Goal: Task Accomplishment & Management: Complete application form

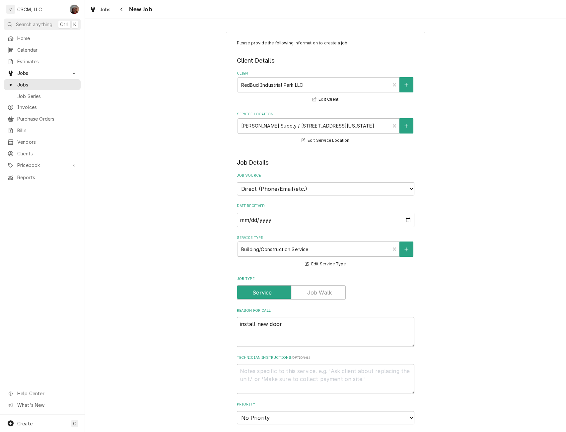
scroll to position [211, 0]
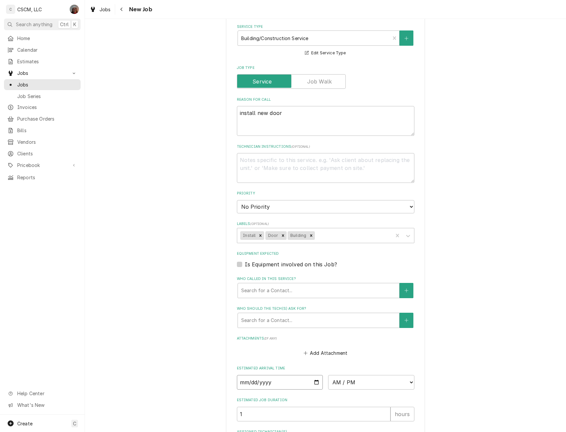
click at [315, 382] on input "Date" at bounding box center [280, 382] width 86 height 15
drag, startPoint x: 315, startPoint y: 382, endPoint x: 306, endPoint y: 405, distance: 24.4
click at [306, 405] on fieldset "Job Details Job Source Direct (Phone/Email/etc.) Other Date Received 2025-08-27…" at bounding box center [325, 199] width 177 height 504
drag, startPoint x: 234, startPoint y: 358, endPoint x: 301, endPoint y: 356, distance: 67.3
click at [301, 356] on div "Add Attachment" at bounding box center [325, 351] width 177 height 13
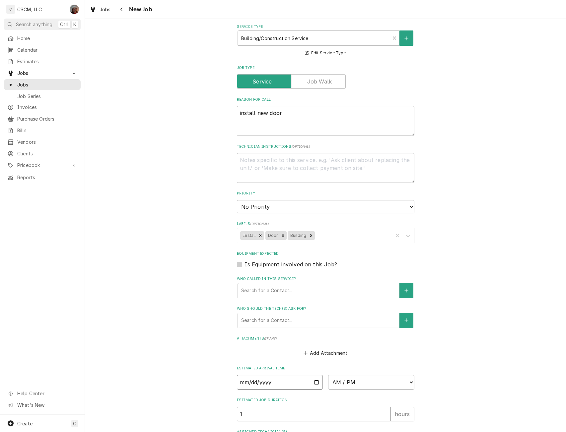
click at [268, 379] on input "Date" at bounding box center [280, 382] width 86 height 15
click at [315, 383] on input "Date" at bounding box center [280, 382] width 86 height 15
type input "2025-09-06"
type textarea "x"
click at [406, 383] on select "AM / PM 6:00 AM 6:15 AM 6:30 AM 6:45 AM 7:00 AM 7:15 AM 7:30 AM 7:45 AM 8:00 AM…" at bounding box center [371, 382] width 86 height 15
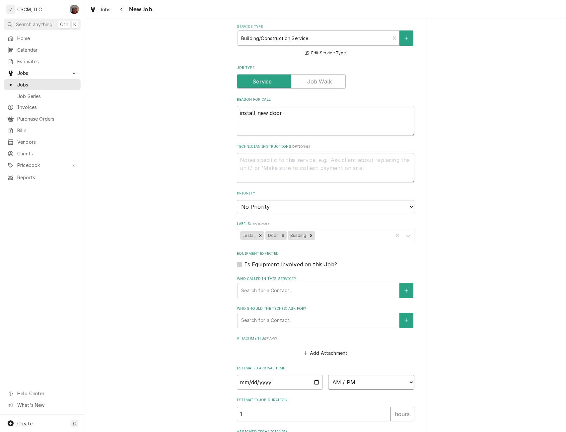
select select "08:00:00"
type textarea "x"
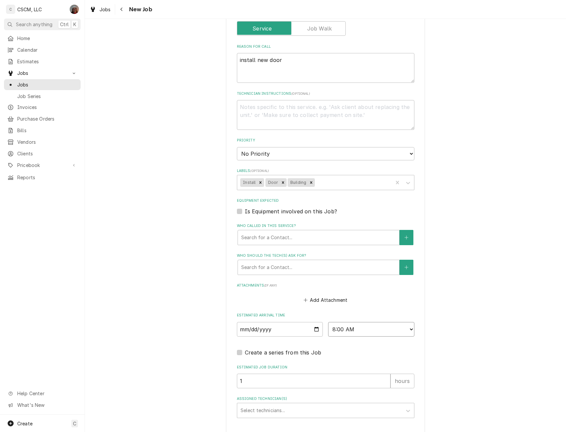
scroll to position [308, 0]
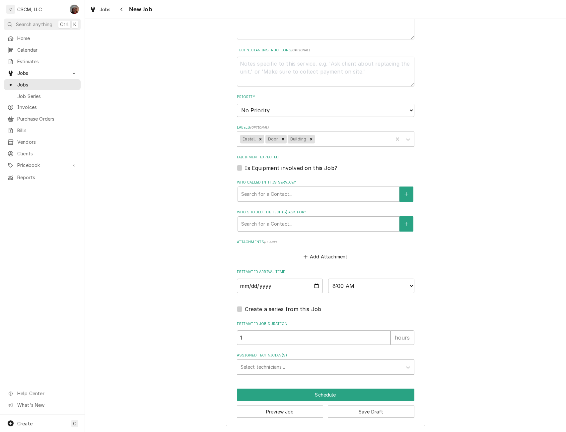
click at [380, 328] on div "Estimated Job Duration 1 hours" at bounding box center [325, 334] width 177 height 24
click at [381, 356] on label "Assigned Technician(s)" at bounding box center [325, 355] width 177 height 5
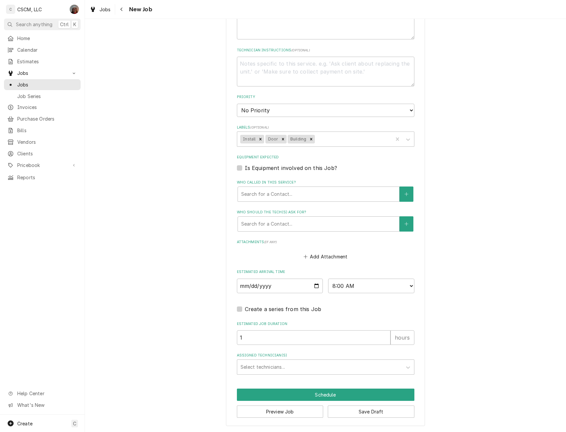
click at [381, 356] on label "Assigned Technician(s)" at bounding box center [325, 355] width 177 height 5
drag, startPoint x: 381, startPoint y: 356, endPoint x: 383, endPoint y: 351, distance: 4.8
click at [383, 351] on fieldset "Job Details Job Source Direct (Phone/Email/etc.) Other Date Received 2025-08-27…" at bounding box center [325, 113] width 177 height 524
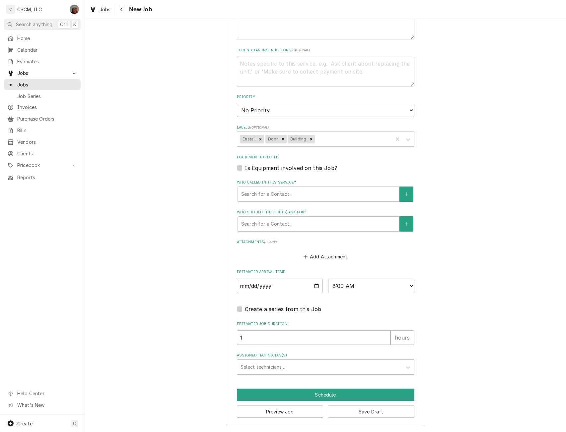
drag, startPoint x: 383, startPoint y: 351, endPoint x: 356, endPoint y: 347, distance: 26.8
click at [356, 347] on fieldset "Job Details Job Source Direct (Phone/Email/etc.) Other Date Received 2025-08-27…" at bounding box center [325, 113] width 177 height 524
click at [237, 325] on label "Estimated Job Duration" at bounding box center [325, 324] width 177 height 5
click at [237, 331] on input "1" at bounding box center [314, 338] width 154 height 15
drag, startPoint x: 237, startPoint y: 325, endPoint x: 267, endPoint y: 325, distance: 29.5
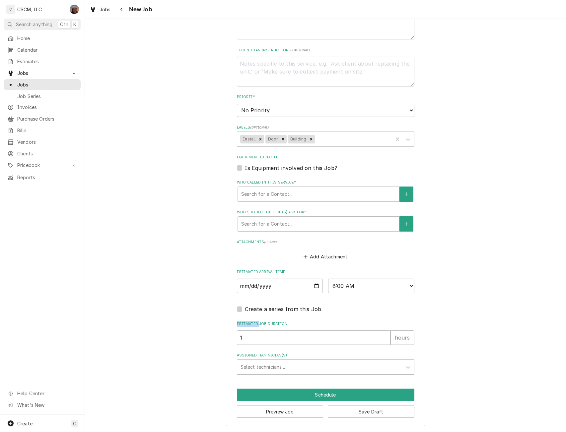
click at [182, 342] on div "Please provide the following information to create a job: Client Details Client…" at bounding box center [325, 75] width 481 height 714
click at [363, 335] on input "1" at bounding box center [314, 338] width 154 height 15
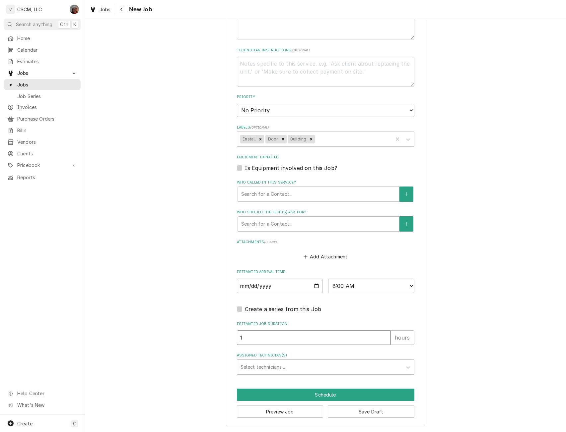
type input "4"
type textarea "x"
type input "4"
click at [320, 359] on div "Assigned Technician(s) Select technicians..." at bounding box center [325, 364] width 177 height 22
click at [295, 385] on div "Please provide the following information to create a job: Client Details Client…" at bounding box center [325, 75] width 199 height 703
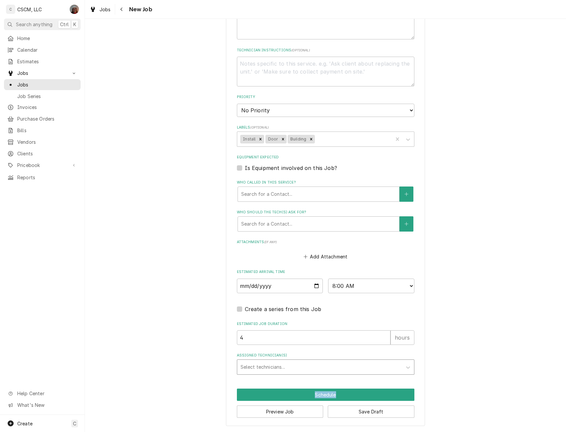
drag, startPoint x: 295, startPoint y: 385, endPoint x: 294, endPoint y: 368, distance: 16.9
click at [294, 368] on div "Please provide the following information to create a job: Client Details Client…" at bounding box center [325, 75] width 199 height 703
click at [294, 368] on div "Assigned Technician(s)" at bounding box center [319, 368] width 158 height 12
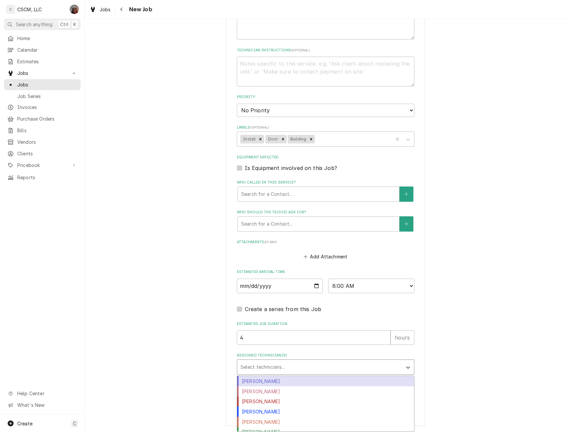
click at [294, 368] on div "Assigned Technician(s)" at bounding box center [319, 368] width 158 height 12
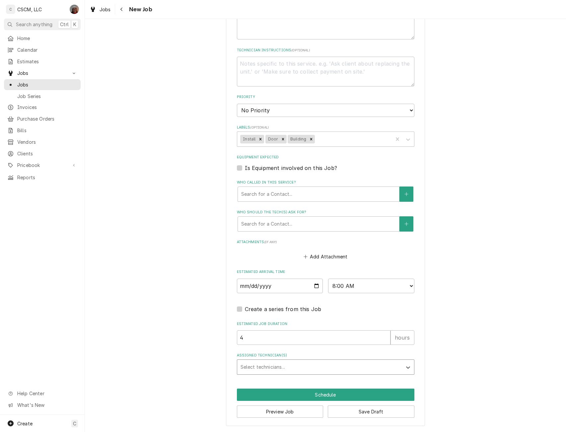
click at [294, 368] on div "Assigned Technician(s)" at bounding box center [319, 368] width 158 height 12
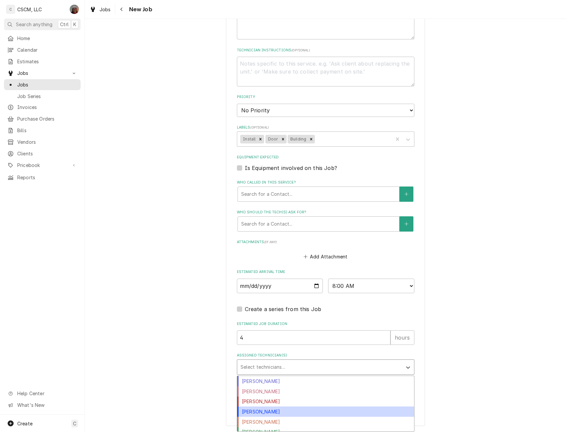
click at [241, 415] on div "[PERSON_NAME]" at bounding box center [325, 412] width 177 height 10
click at [241, 415] on button "Preview Job" at bounding box center [280, 412] width 87 height 12
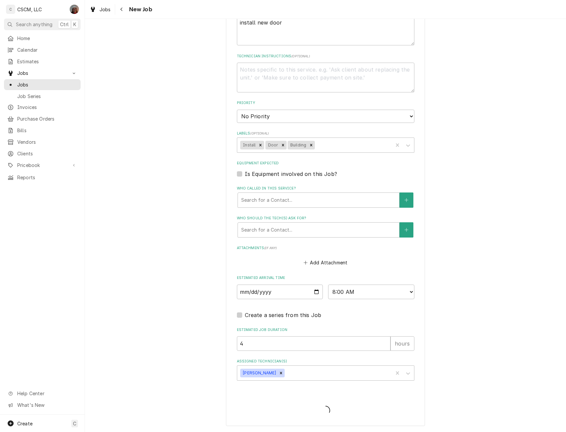
scroll to position [302, 0]
click at [241, 415] on span "Loading..." at bounding box center [325, 411] width 177 height 14
type textarea "x"
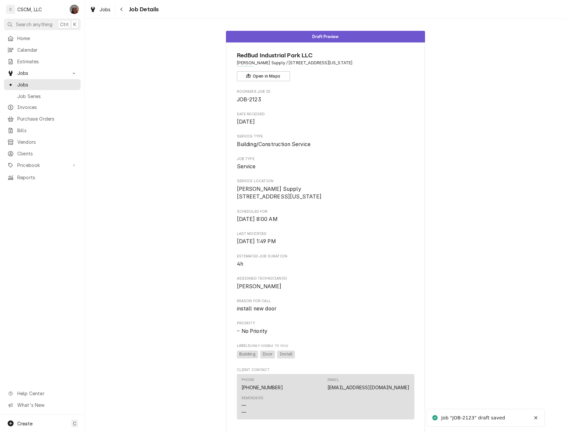
click at [466, 313] on div "Draft Preview RedBud Industrial Park LLC Schulte Supply / 5998 Redbud Ln, Edwar…" at bounding box center [325, 244] width 481 height 437
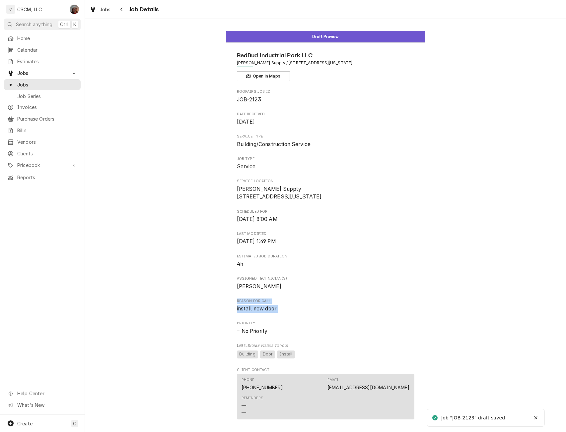
drag, startPoint x: 466, startPoint y: 313, endPoint x: 471, endPoint y: 311, distance: 5.6
click at [471, 311] on div "Draft Preview RedBud Industrial Park LLC Schulte Supply / 5998 Redbud Ln, Edwar…" at bounding box center [325, 244] width 481 height 437
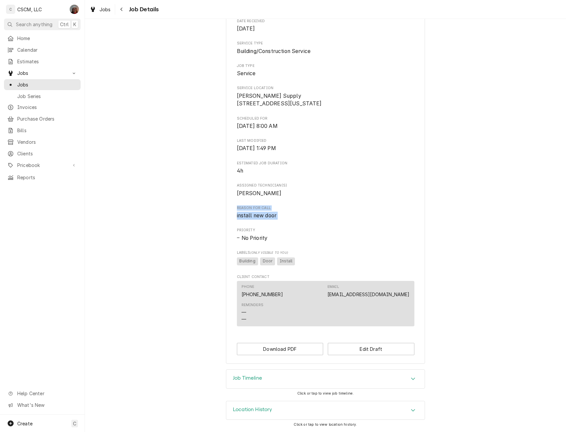
scroll to position [101, 0]
click at [465, 359] on div "Draft Preview RedBud Industrial Park LLC Schulte Supply / 5998 Redbud Ln, Edwar…" at bounding box center [325, 151] width 481 height 437
click at [401, 354] on button "Edit Draft" at bounding box center [371, 349] width 87 height 12
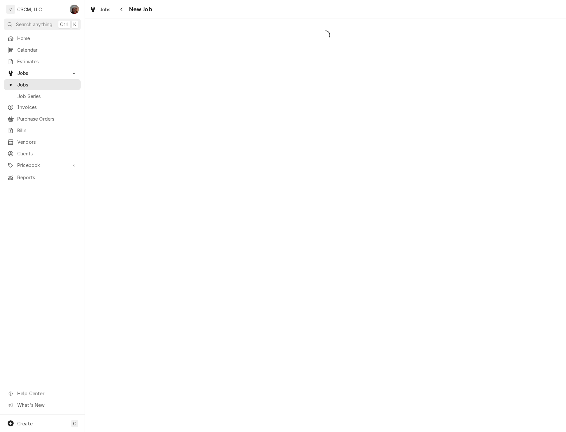
click at [401, 354] on div "Dynamic Content Wrapper" at bounding box center [325, 226] width 481 height 414
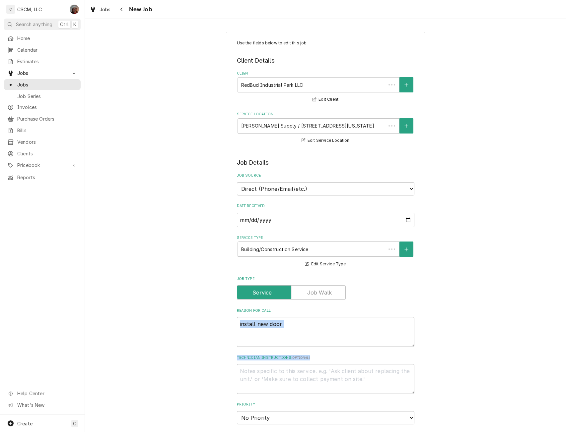
drag, startPoint x: 0, startPoint y: 0, endPoint x: 444, endPoint y: 318, distance: 546.7
click at [444, 318] on div "Use the fields below to edit this job: Client Details Client RedBud Industrial …" at bounding box center [325, 391] width 481 height 731
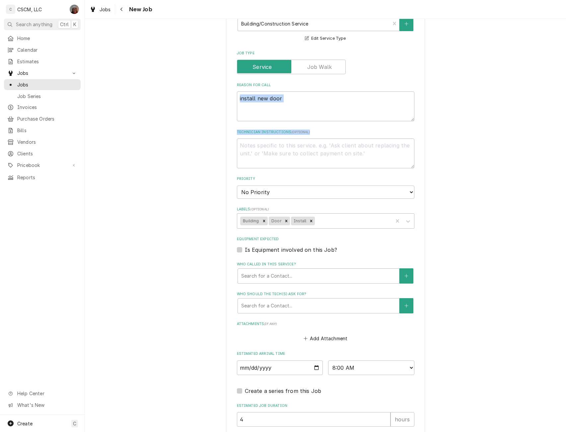
scroll to position [230, 0]
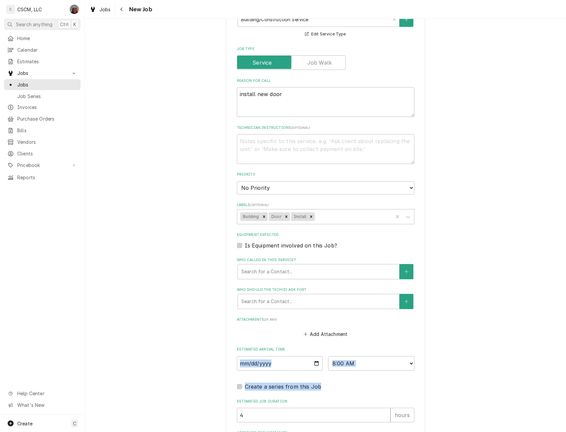
drag, startPoint x: 558, startPoint y: 351, endPoint x: 561, endPoint y: 383, distance: 32.3
click at [561, 383] on div "Use the fields below to edit this job: Client Details Client RedBud Industrial …" at bounding box center [325, 226] width 481 height 414
click at [559, 345] on div "Use the fields below to edit this job: Client Details Client RedBud Industrial …" at bounding box center [325, 161] width 481 height 731
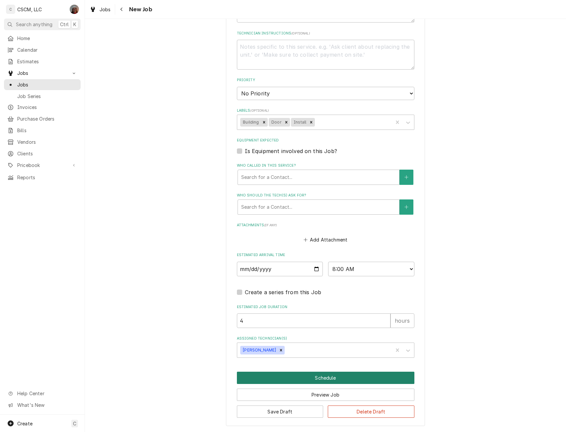
click at [314, 377] on button "Schedule" at bounding box center [325, 378] width 177 height 12
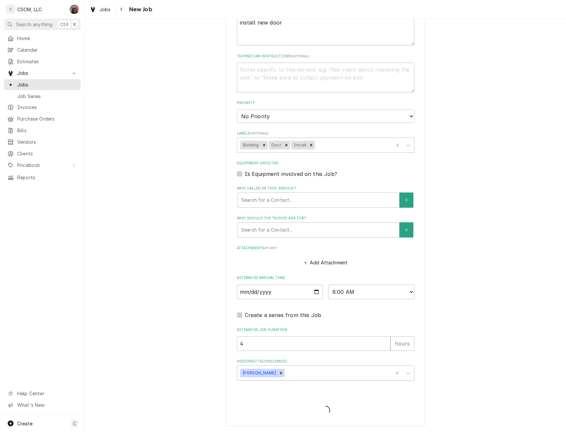
type textarea "x"
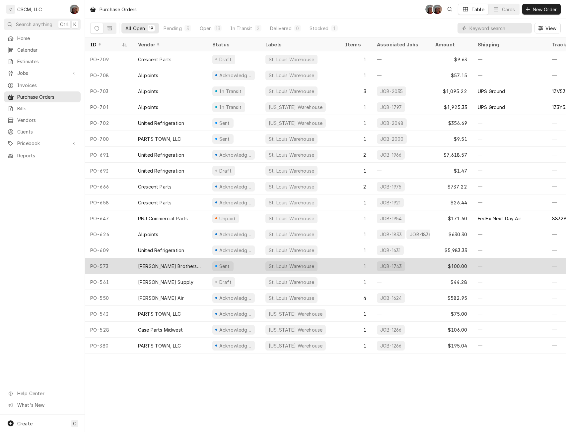
click at [188, 259] on div "[PERSON_NAME] Brothers Supply" at bounding box center [170, 266] width 74 height 16
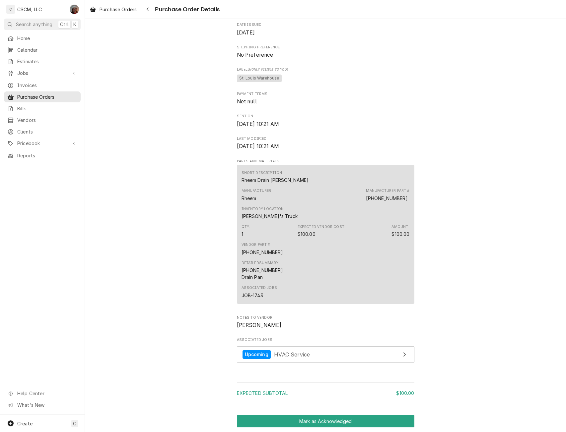
scroll to position [226, 0]
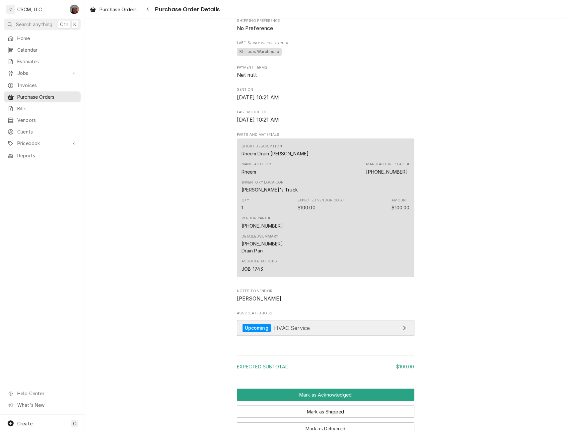
click at [290, 331] on span "HVAC Service" at bounding box center [292, 328] width 36 height 7
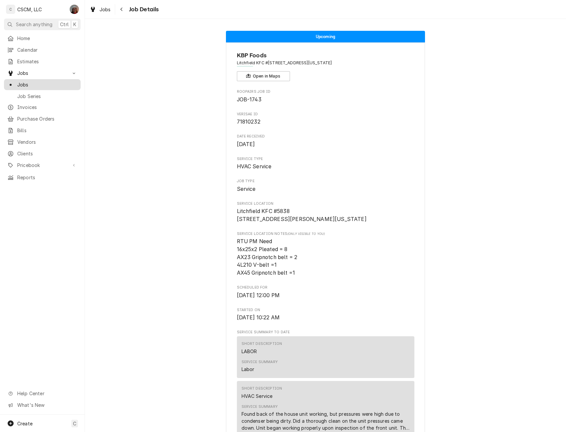
click at [27, 86] on div "Jobs" at bounding box center [42, 85] width 74 height 8
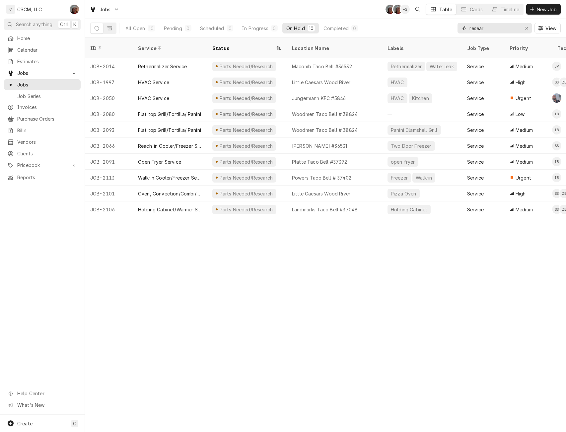
drag, startPoint x: 487, startPoint y: 28, endPoint x: 432, endPoint y: 29, distance: 54.4
click at [432, 29] on div "All Open 10 Pending 0 Scheduled 0 In Progress 0 On Hold 10 Completed 0 resear V…" at bounding box center [325, 28] width 470 height 19
type input "k"
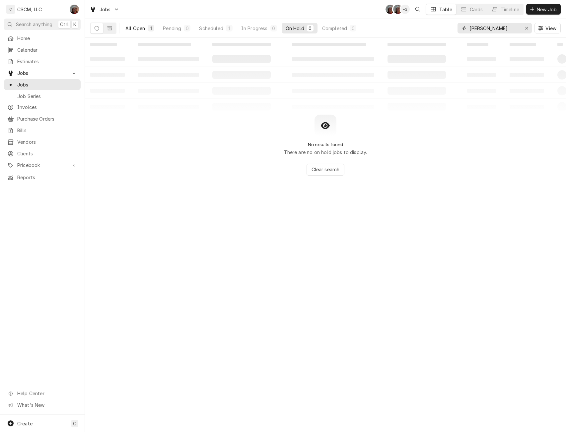
type input "[PERSON_NAME]"
click at [134, 28] on div "All Open" at bounding box center [135, 28] width 20 height 7
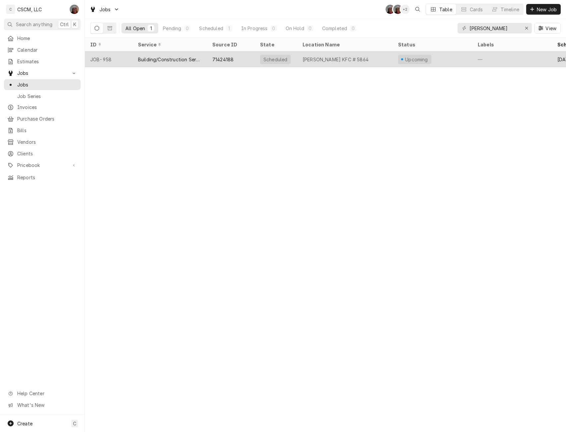
click at [146, 61] on div "Building/Construction Service" at bounding box center [170, 59] width 64 height 7
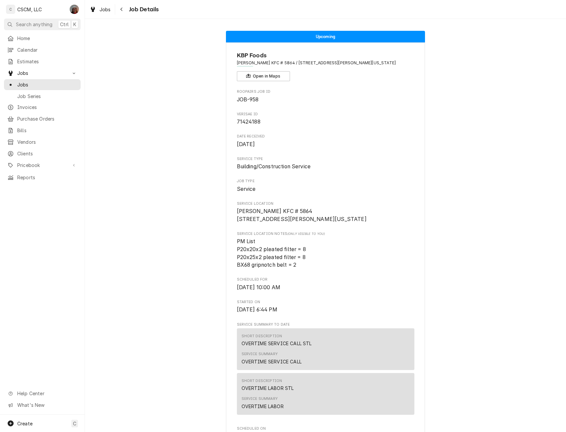
drag, startPoint x: 235, startPoint y: 122, endPoint x: 246, endPoint y: 123, distance: 11.6
click at [237, 122] on span "71424188" at bounding box center [249, 122] width 24 height 6
drag, startPoint x: 246, startPoint y: 123, endPoint x: 277, endPoint y: 123, distance: 30.5
click at [277, 123] on span "71424188" at bounding box center [325, 122] width 177 height 8
copy span "71424188"
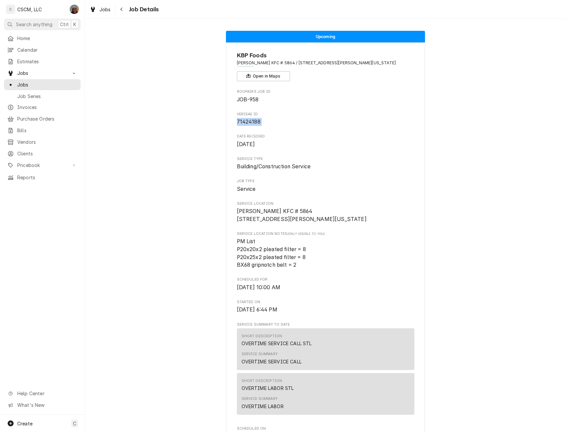
copy span "71424188"
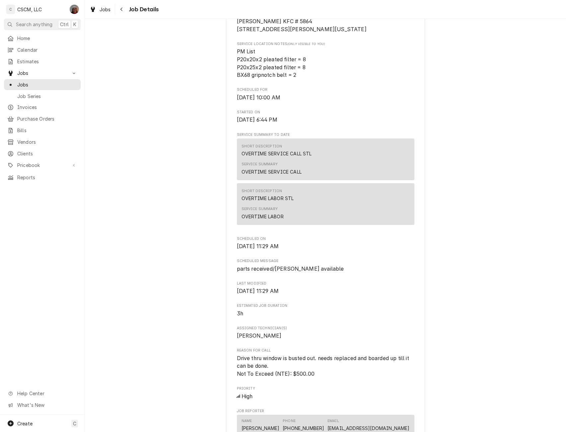
scroll to position [304, 0]
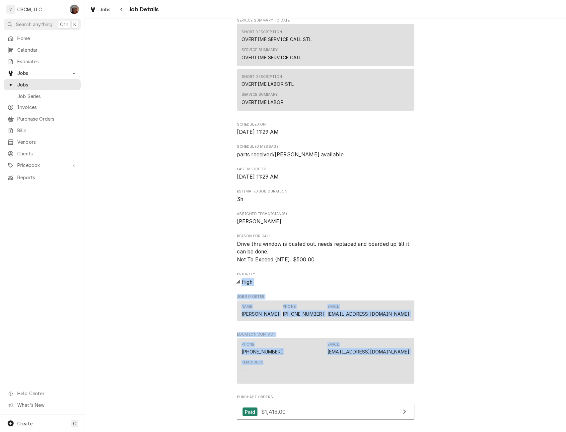
drag, startPoint x: 557, startPoint y: 288, endPoint x: 551, endPoint y: 386, distance: 98.3
click at [551, 386] on div "Upcoming KBP Foods [PERSON_NAME] KFC # 5864 / [STREET_ADDRESS][PERSON_NAME][US_…" at bounding box center [325, 173] width 481 height 905
click at [29, 83] on span "Jobs" at bounding box center [47, 84] width 60 height 7
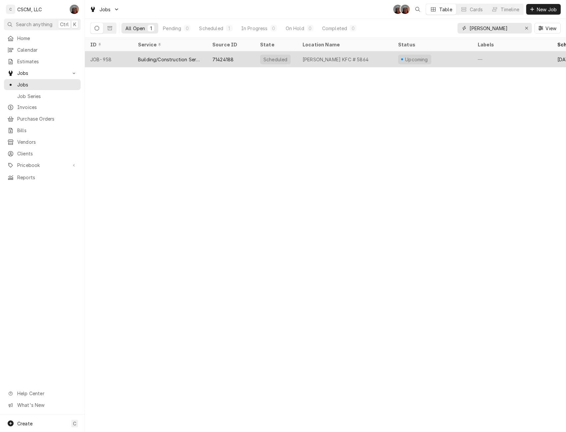
drag, startPoint x: 492, startPoint y: 29, endPoint x: 325, endPoint y: 58, distance: 169.3
click at [325, 58] on div "Jobs DV DV Table Cards Timeline New Job All Open 1 Pending 0 Scheduled 1 In Pro…" at bounding box center [325, 216] width 481 height 432
type input "38824"
